Goal: Contribute content: Contribute content

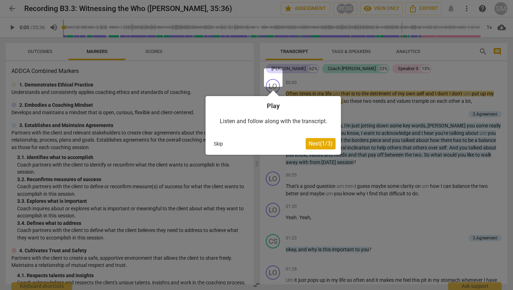
click at [219, 143] on button "Skip" at bounding box center [218, 144] width 15 height 11
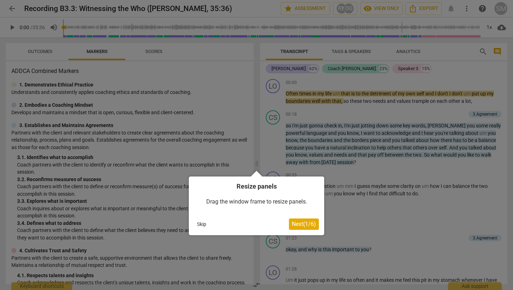
click at [300, 227] on span "Next ( 1 / 6 )" at bounding box center [304, 224] width 24 height 7
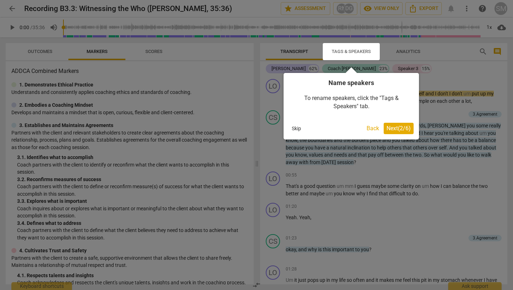
click at [391, 129] on span "Next ( 2 / 6 )" at bounding box center [398, 128] width 24 height 7
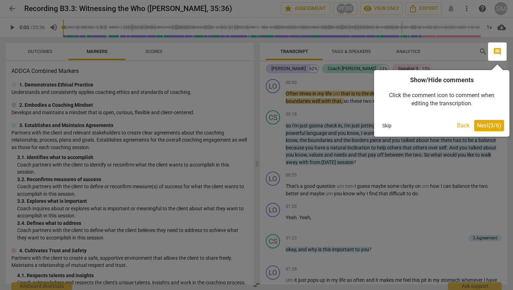
click at [492, 127] on span "Next ( 3 / 6 )" at bounding box center [489, 125] width 24 height 7
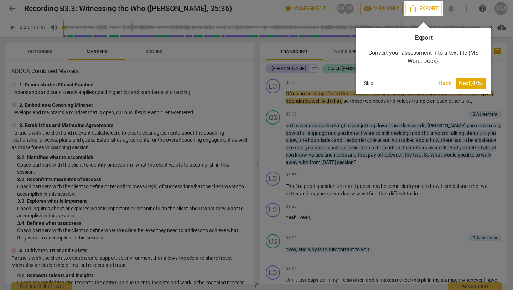
click at [472, 86] on span "Next ( 4 / 6 )" at bounding box center [471, 83] width 24 height 7
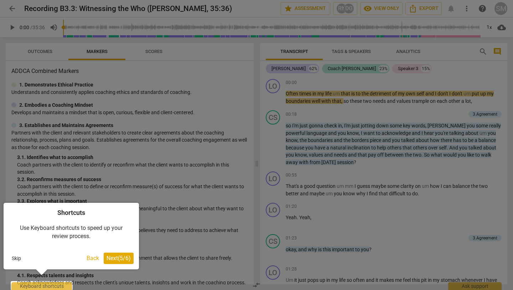
click at [122, 258] on span "Next ( 5 / 6 )" at bounding box center [118, 258] width 24 height 7
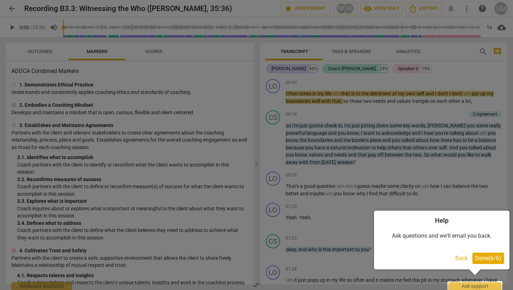
click at [488, 259] on span "Done ( 6 / 6 )" at bounding box center [488, 258] width 26 height 7
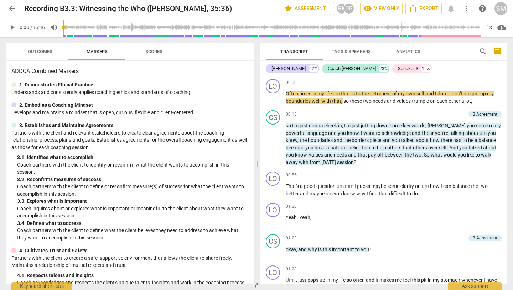
click at [10, 26] on span "play_arrow" at bounding box center [12, 27] width 9 height 9
click at [492, 26] on div "1x" at bounding box center [489, 27] width 14 height 11
click at [495, 84] on li "2x" at bounding box center [494, 83] width 24 height 14
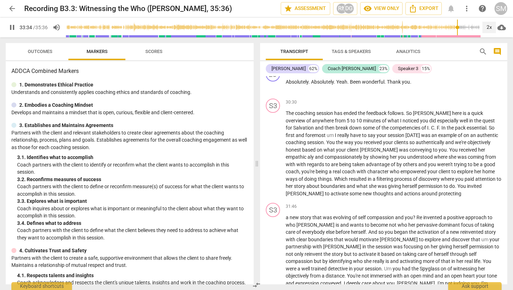
scroll to position [3374, 0]
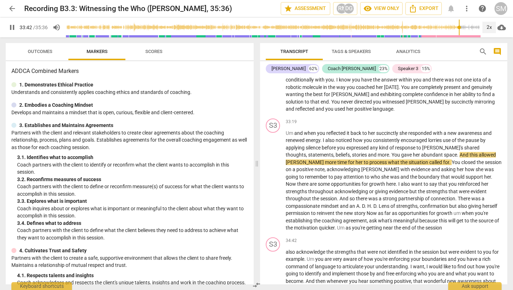
type input "2023"
click at [10, 9] on span "arrow_back" at bounding box center [12, 8] width 9 height 9
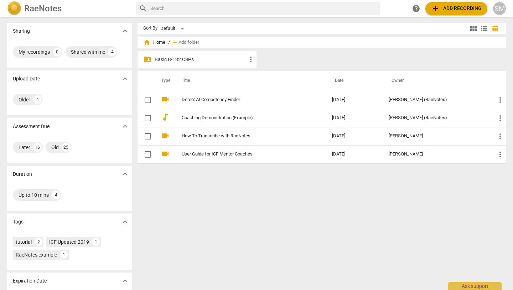
click at [199, 59] on p "Basic B-132 CSPs" at bounding box center [201, 59] width 92 height 7
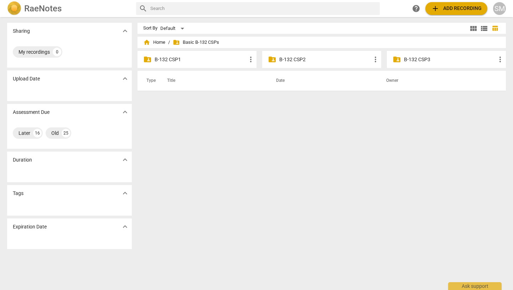
click at [313, 58] on p "B-132 CSP2" at bounding box center [325, 59] width 92 height 7
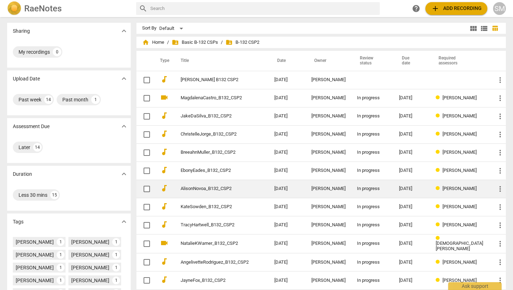
scroll to position [1, 0]
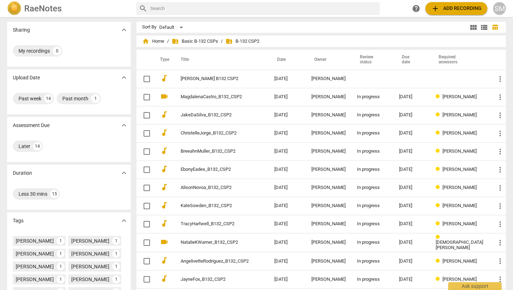
click at [466, 12] on span "add Add recording" at bounding box center [456, 8] width 51 height 9
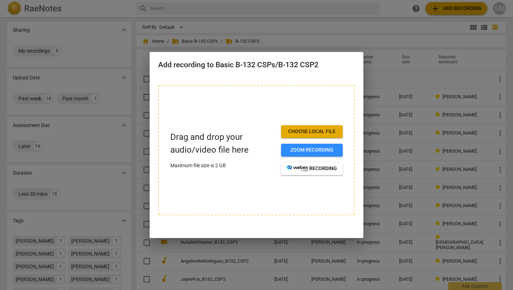
click at [318, 128] on span "Choose local file" at bounding box center [312, 131] width 50 height 7
click at [289, 43] on div at bounding box center [256, 145] width 513 height 290
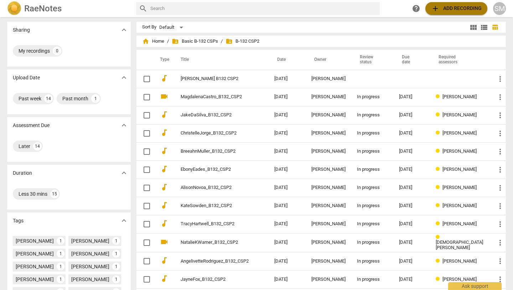
click at [445, 9] on span "add Add recording" at bounding box center [456, 8] width 51 height 9
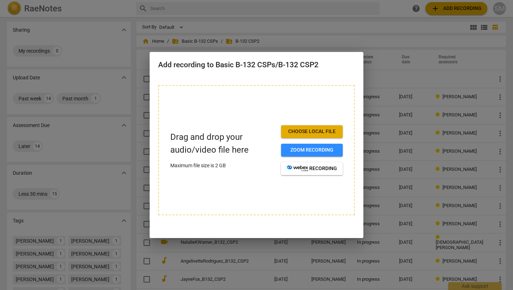
click at [309, 130] on span "Choose local file" at bounding box center [312, 131] width 50 height 7
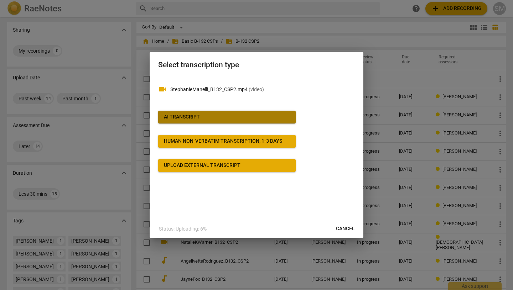
click at [233, 113] on button "AI Transcript" at bounding box center [226, 117] width 137 height 13
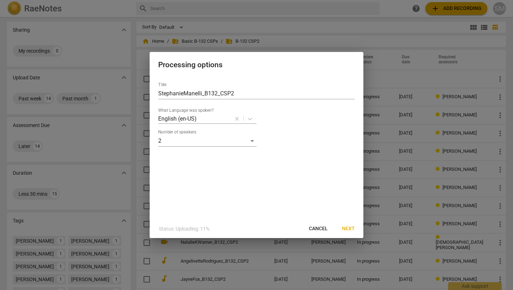
click at [349, 228] on span "Next" at bounding box center [348, 228] width 13 height 7
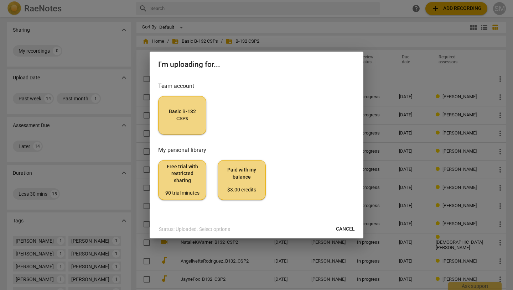
click at [188, 109] on span "Basic B-132 CSPs" at bounding box center [182, 115] width 36 height 14
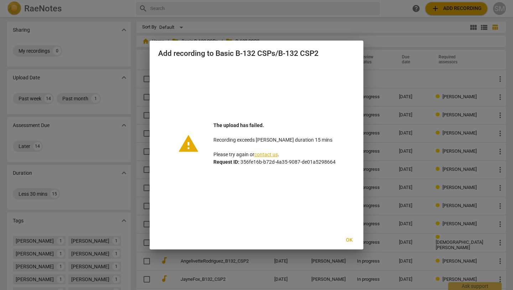
click at [315, 25] on div at bounding box center [256, 145] width 513 height 290
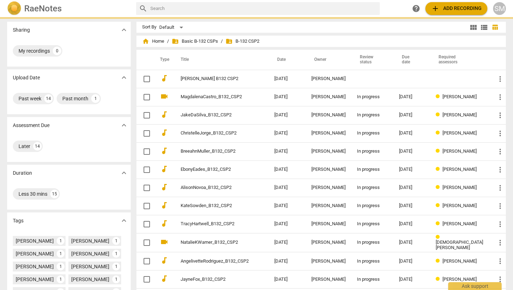
scroll to position [0, 0]
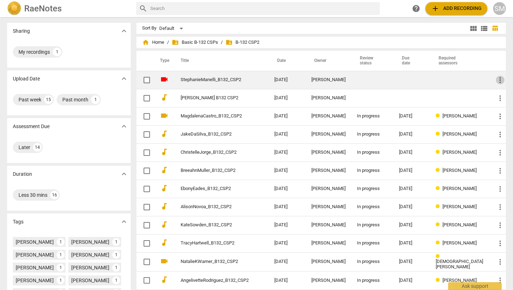
click at [501, 78] on span "more_vert" at bounding box center [500, 80] width 9 height 9
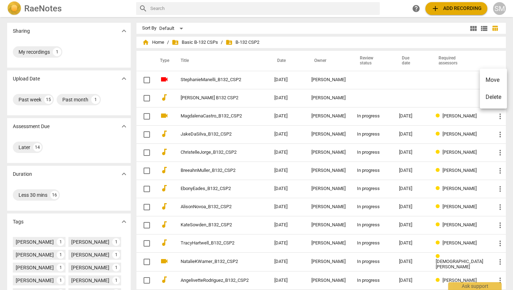
click at [379, 75] on div at bounding box center [256, 145] width 513 height 290
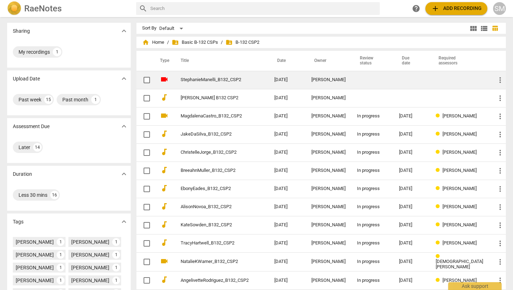
click at [502, 78] on span "more_vert" at bounding box center [500, 80] width 9 height 9
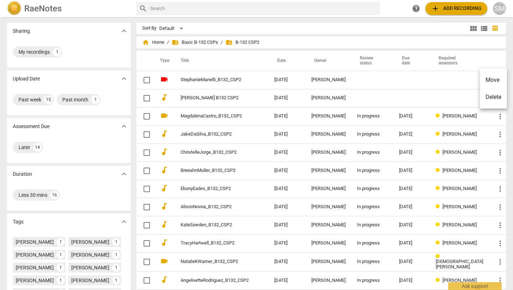
click at [499, 98] on li "Delete" at bounding box center [493, 97] width 27 height 17
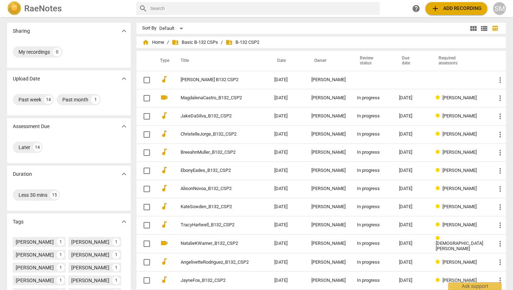
click at [453, 4] on span "add Add recording" at bounding box center [456, 8] width 51 height 9
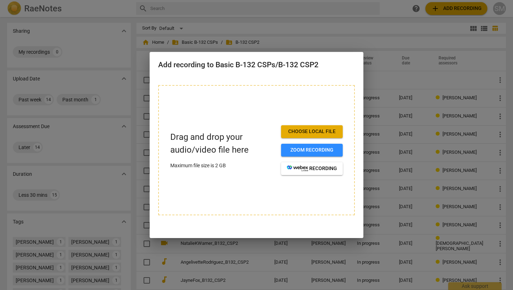
click at [325, 131] on span "Choose local file" at bounding box center [312, 131] width 50 height 7
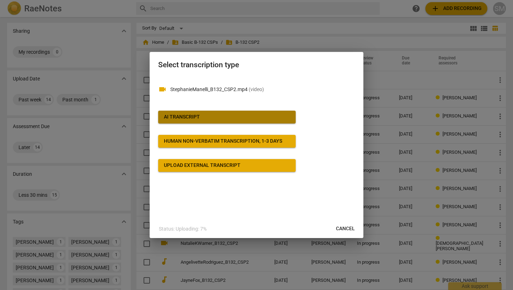
click at [222, 114] on span "AI Transcript" at bounding box center [227, 117] width 126 height 7
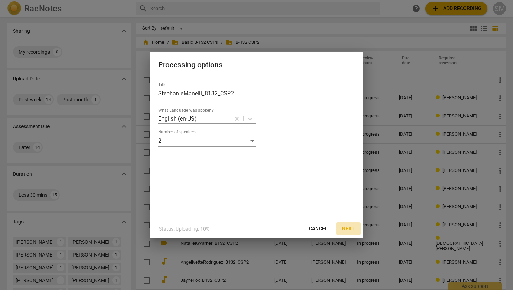
click at [346, 227] on span "Next" at bounding box center [348, 228] width 13 height 7
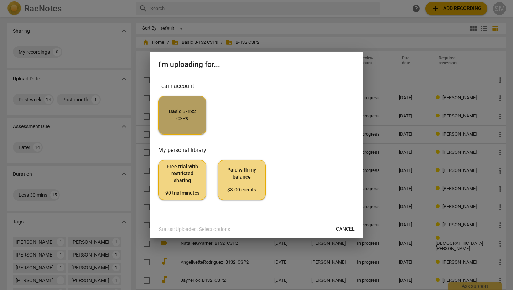
click at [192, 116] on span "Basic B-132 CSPs" at bounding box center [182, 115] width 36 height 14
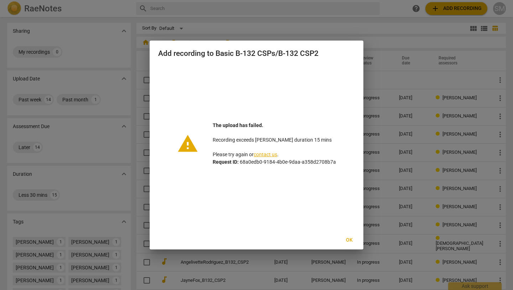
click at [349, 238] on span "Ok" at bounding box center [348, 240] width 11 height 7
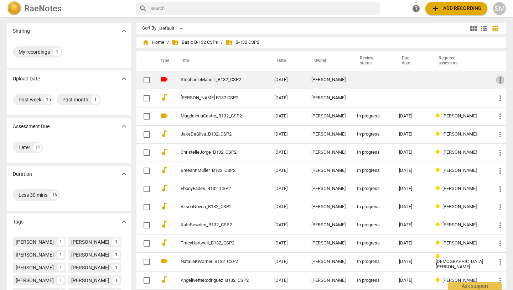
click at [503, 79] on span "more_vert" at bounding box center [500, 80] width 9 height 9
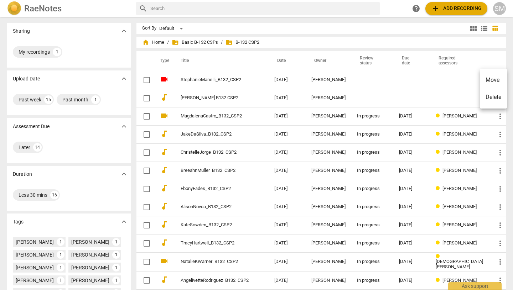
click at [496, 97] on li "Delete" at bounding box center [493, 97] width 27 height 17
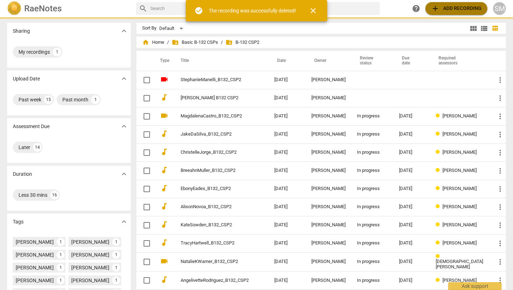
click at [459, 7] on span "add Add recording" at bounding box center [456, 8] width 51 height 9
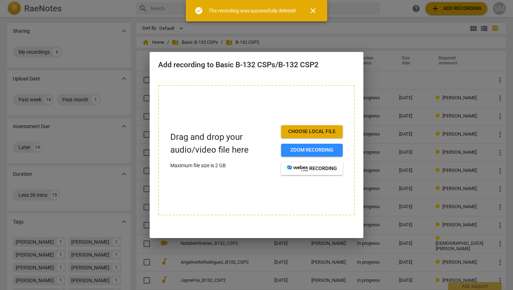
click at [328, 127] on button "Choose local file" at bounding box center [312, 131] width 62 height 13
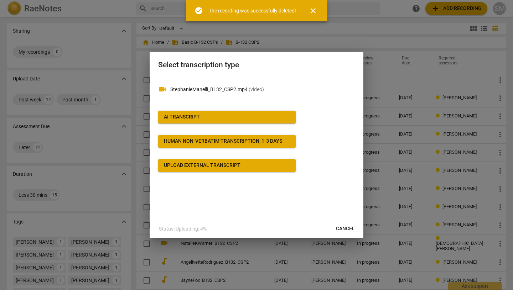
click at [225, 120] on button "AI Transcript" at bounding box center [226, 117] width 137 height 13
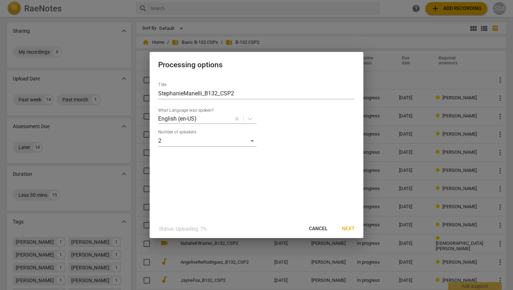
click at [352, 231] on span "Next" at bounding box center [348, 228] width 13 height 7
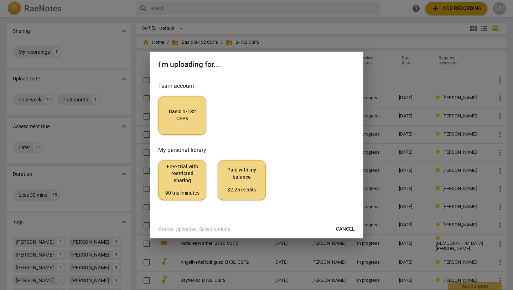
click at [176, 104] on button "Basic B-132 CSPs" at bounding box center [182, 115] width 48 height 38
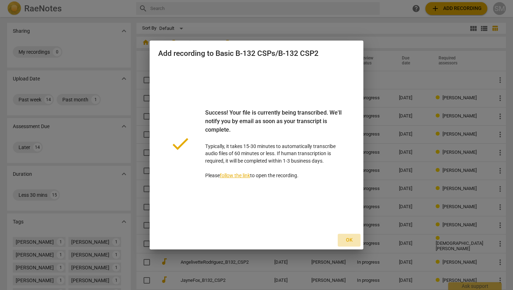
click at [349, 240] on span "Ok" at bounding box center [348, 240] width 11 height 7
